Goal: Check status: Check status

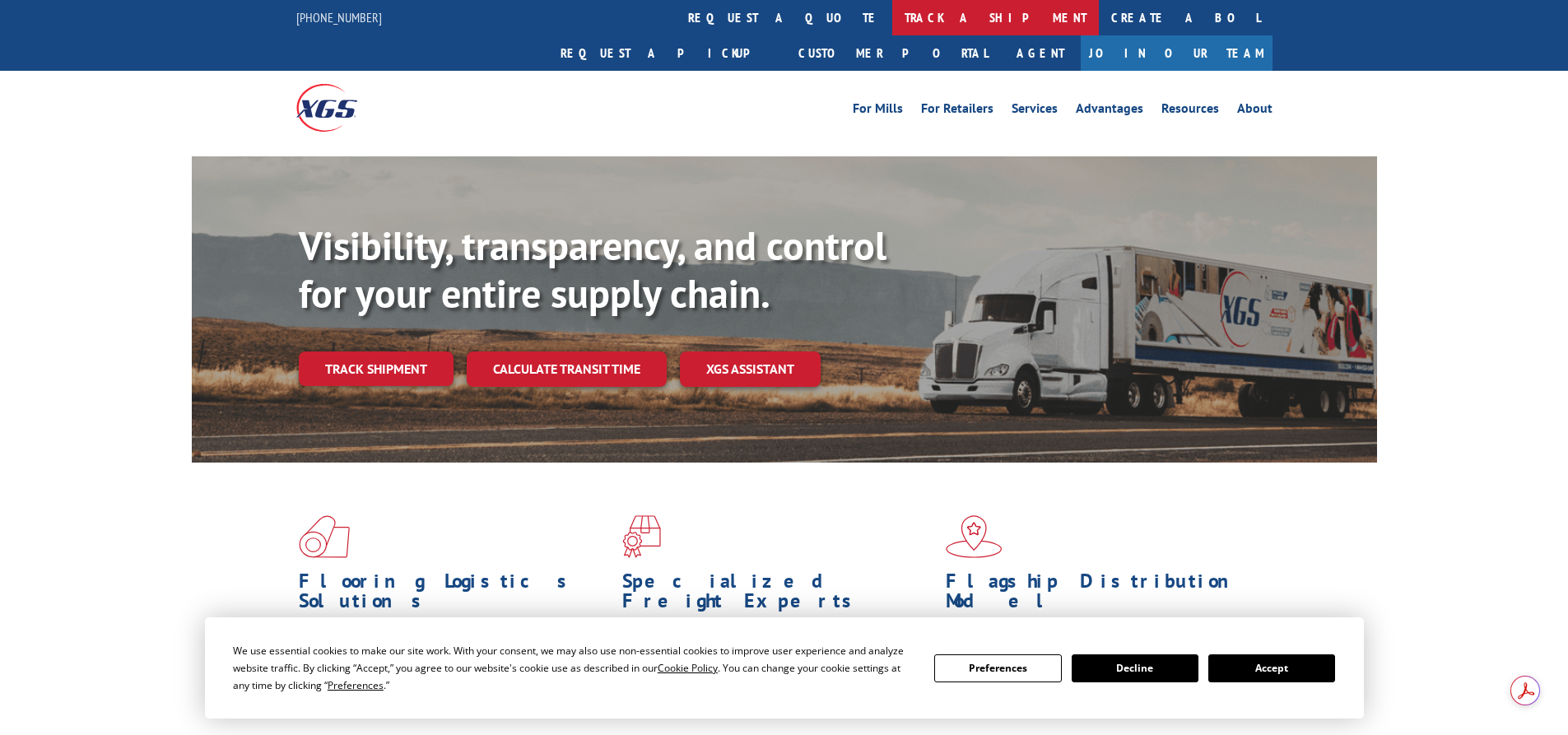
click at [892, 19] on link "track a shipment" at bounding box center [995, 18] width 207 height 35
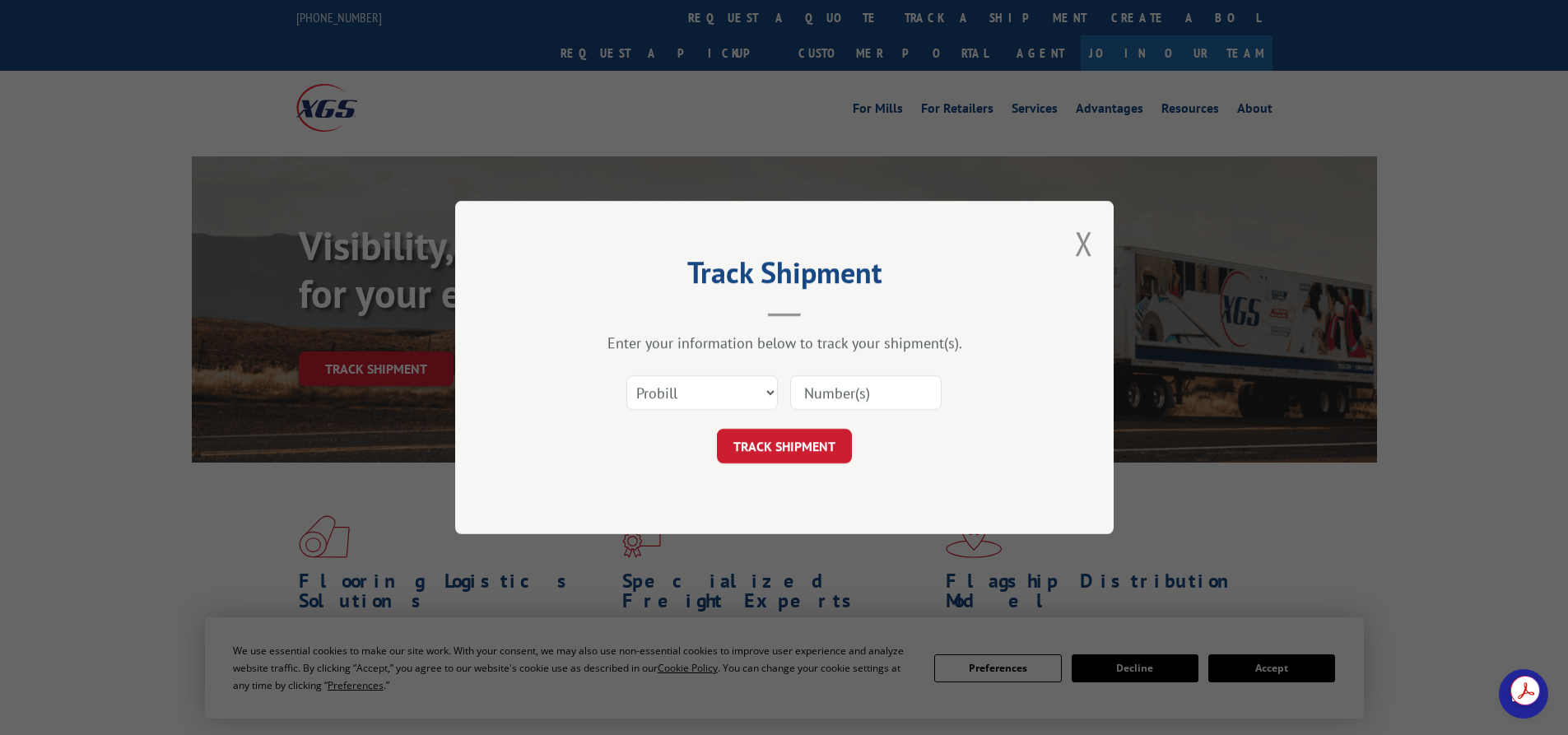
click at [821, 392] on input at bounding box center [866, 392] width 152 height 35
paste input "2843727"
type input "2843727"
click at [792, 430] on button "TRACK SHIPMENT" at bounding box center [784, 446] width 135 height 35
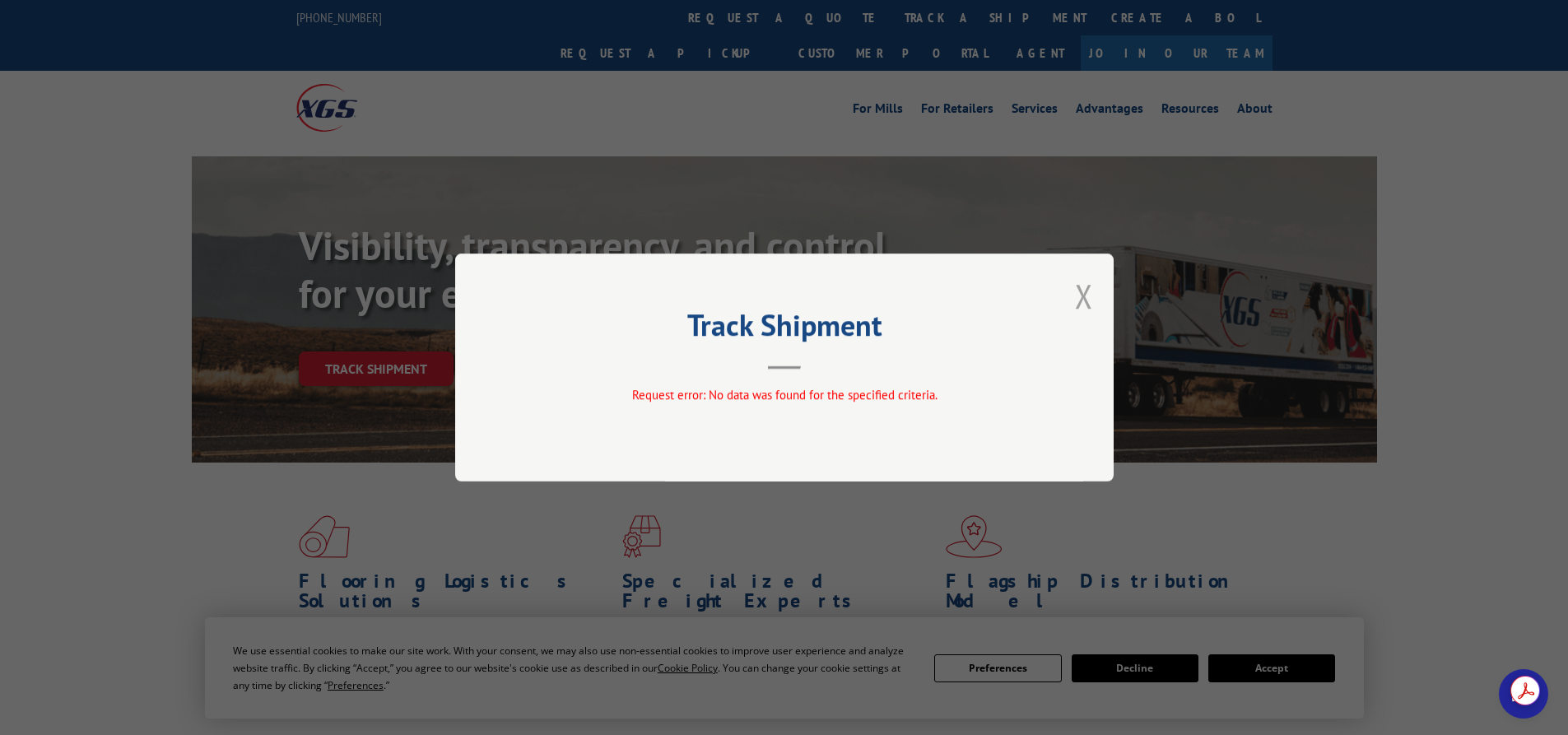
drag, startPoint x: 1086, startPoint y: 301, endPoint x: 1070, endPoint y: 301, distance: 16.0
click at [1084, 301] on button "Close modal" at bounding box center [1084, 295] width 18 height 43
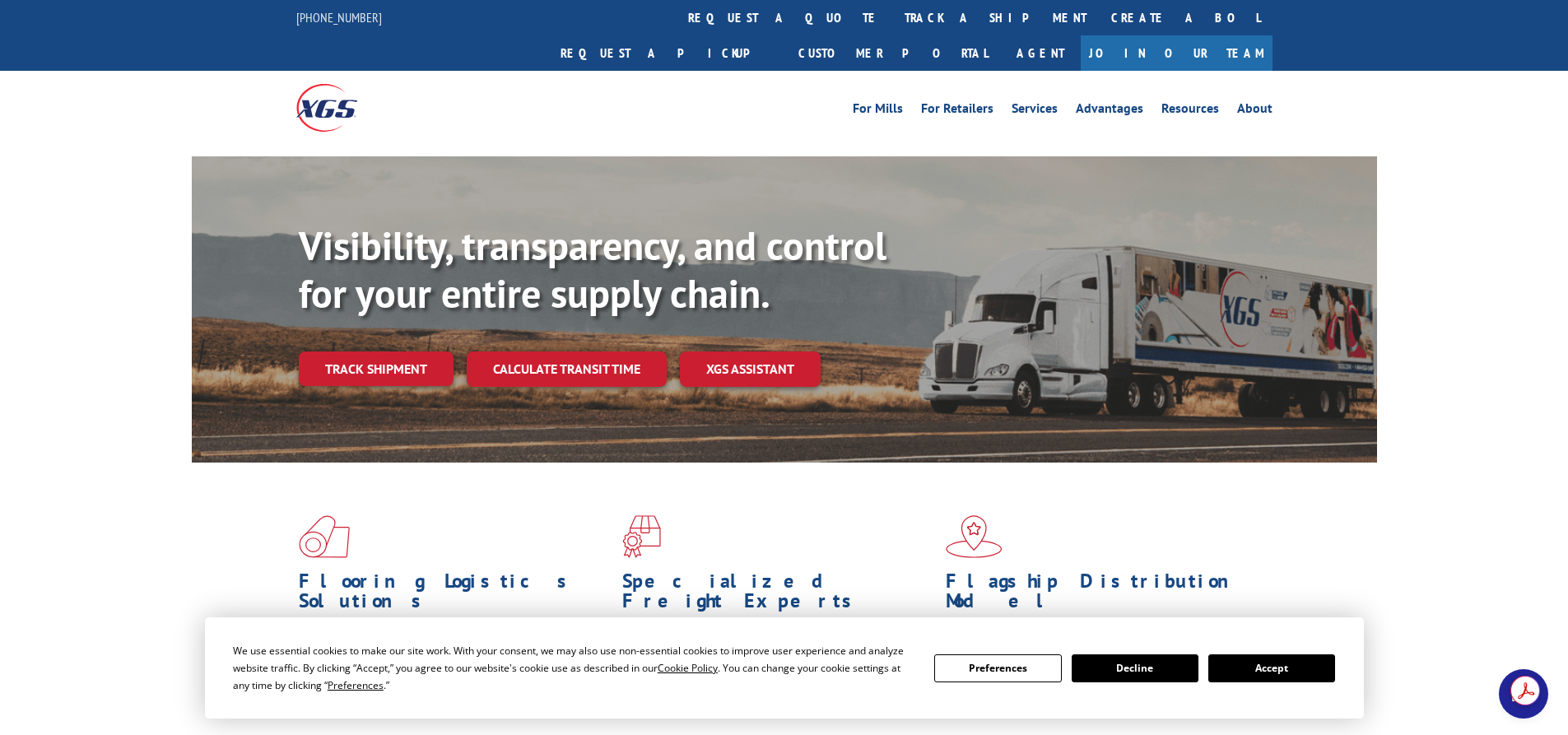
click at [395, 351] on link "Track shipment" at bounding box center [376, 368] width 154 height 35
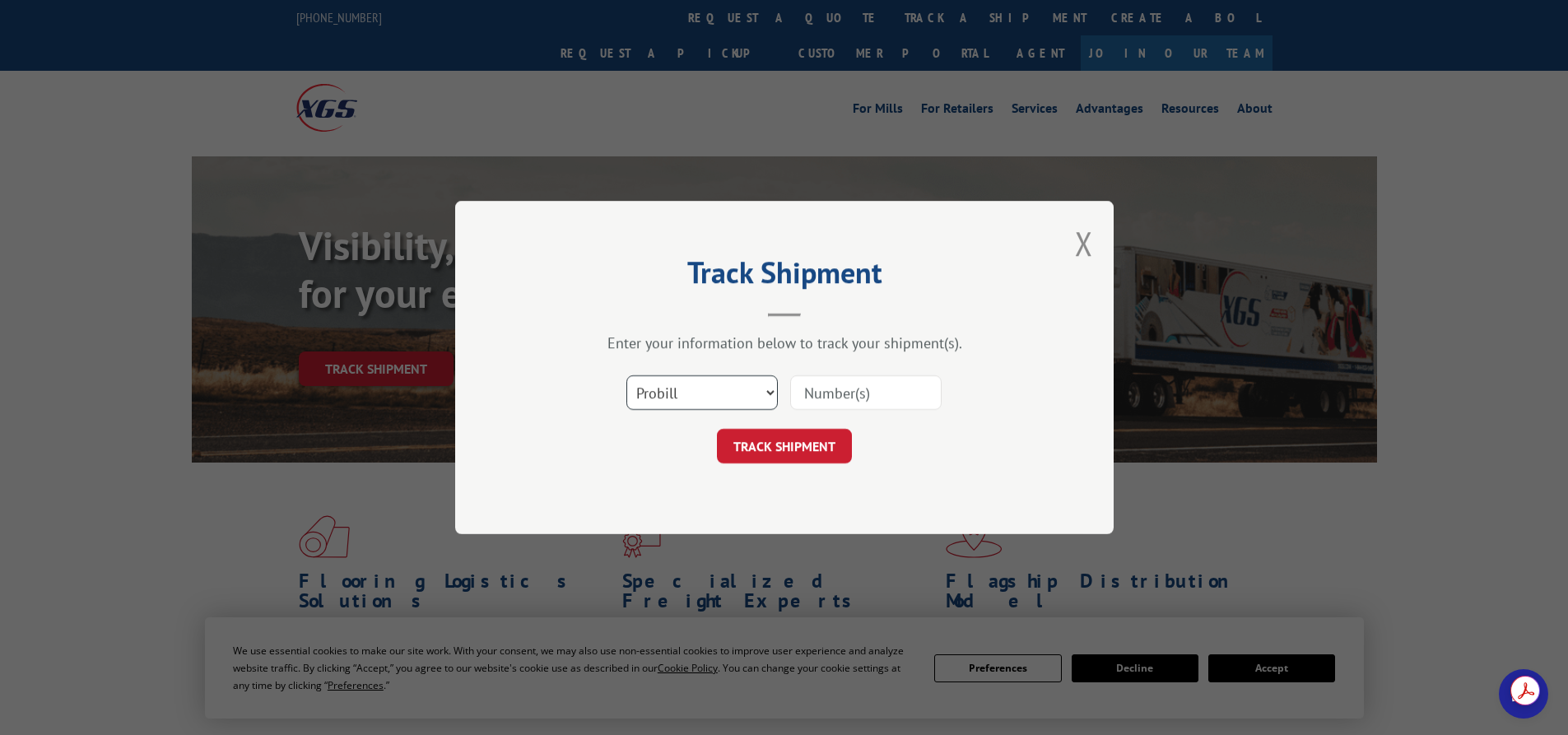
click at [687, 389] on select "Select category... Probill BOL PO" at bounding box center [702, 392] width 152 height 35
select select "bol"
click at [626, 375] on select "Select category... Probill BOL PO" at bounding box center [702, 392] width 152 height 35
click at [850, 405] on input at bounding box center [866, 392] width 152 height 35
paste input "2843727"
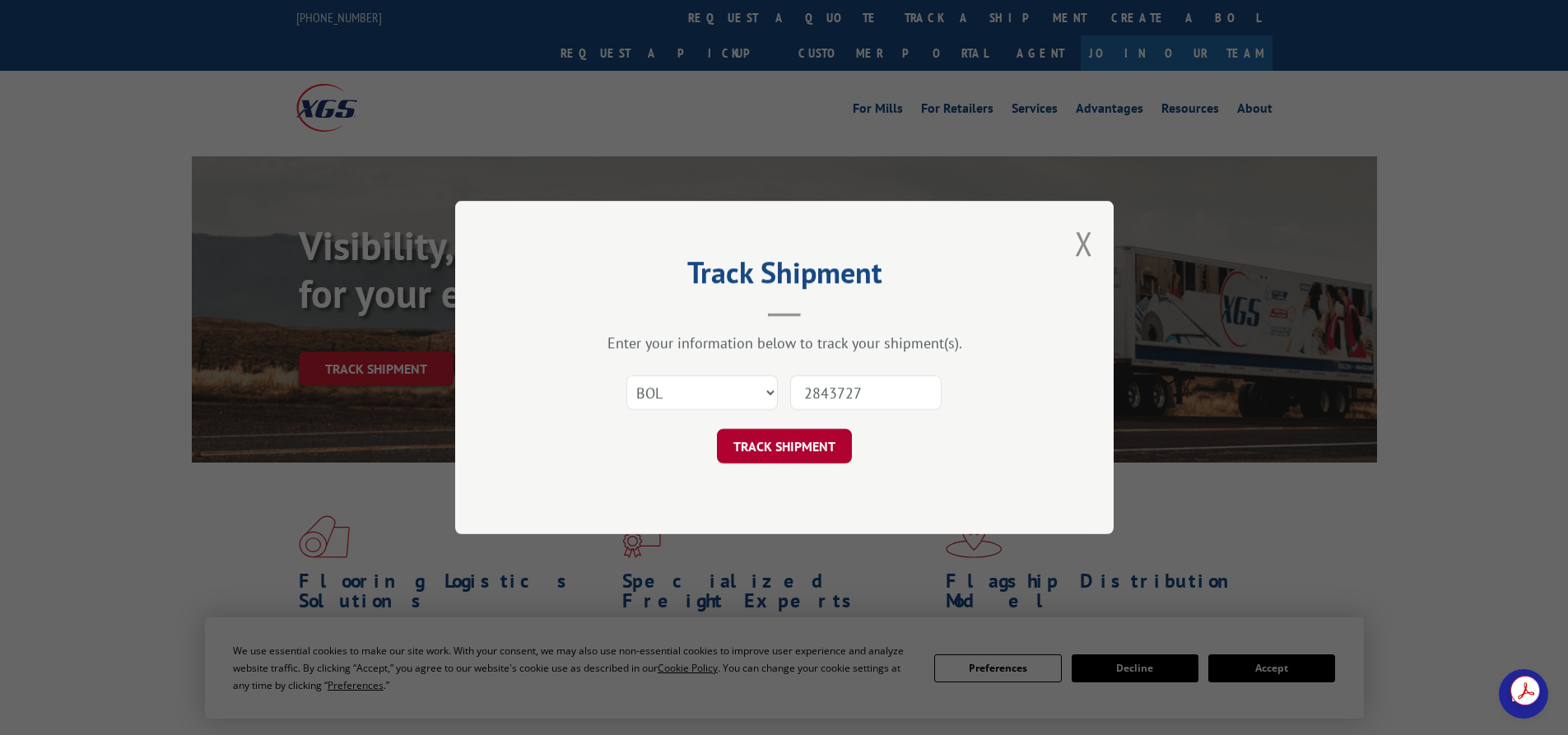
type input "2843727"
click at [806, 447] on button "TRACK SHIPMENT" at bounding box center [784, 446] width 135 height 35
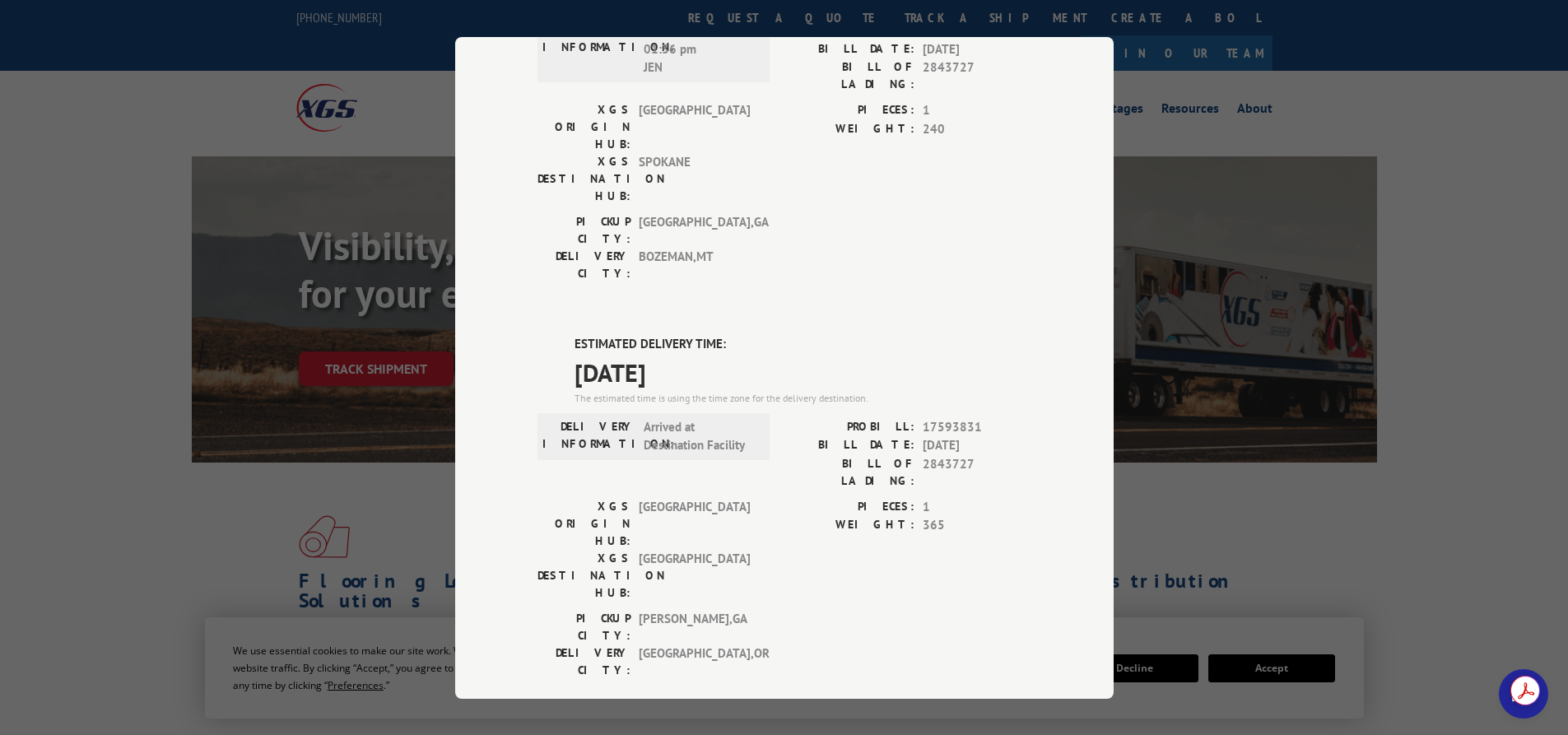
scroll to position [535, 0]
